Goal: Task Accomplishment & Management: Use online tool/utility

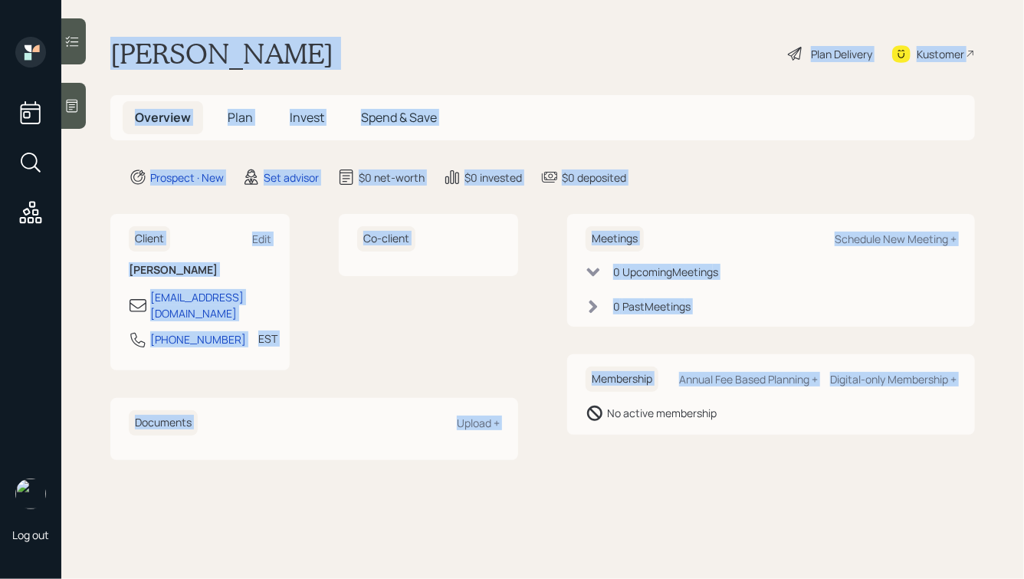
drag, startPoint x: 108, startPoint y: 43, endPoint x: 546, endPoint y: 463, distance: 606.8
click at [546, 463] on main "Theresa Padron Plan Delivery Kustomer Overview Plan Invest Spend & Save Prospec…" at bounding box center [542, 289] width 963 height 579
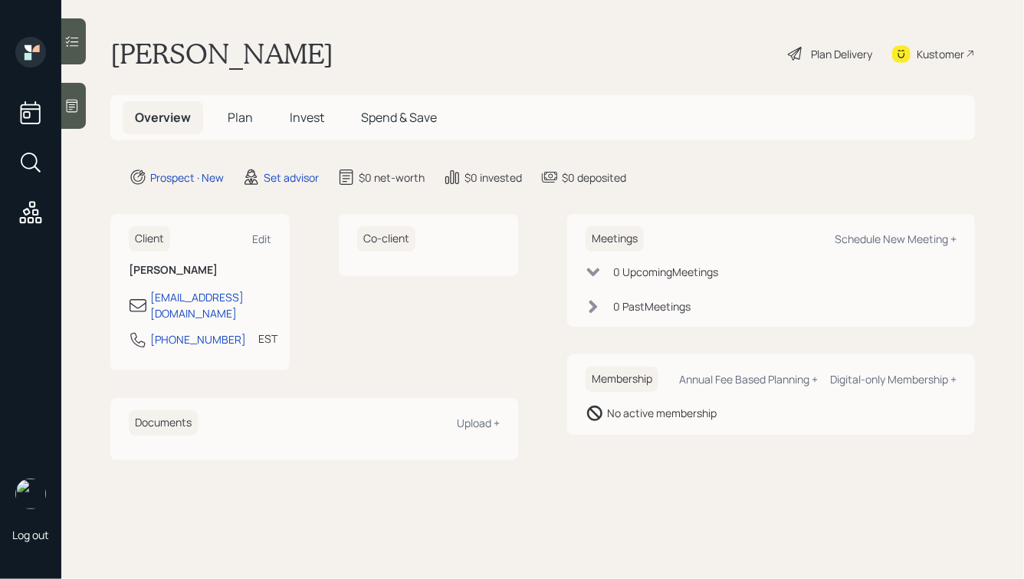
click at [72, 106] on icon at bounding box center [71, 105] width 15 height 15
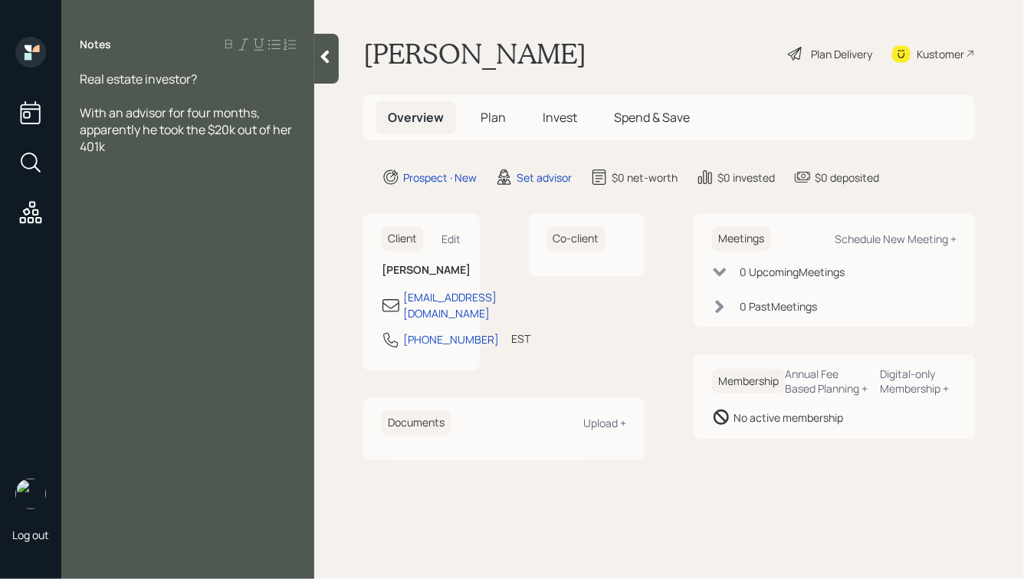
click at [330, 58] on icon at bounding box center [324, 56] width 15 height 15
